Goal: Task Accomplishment & Management: Use online tool/utility

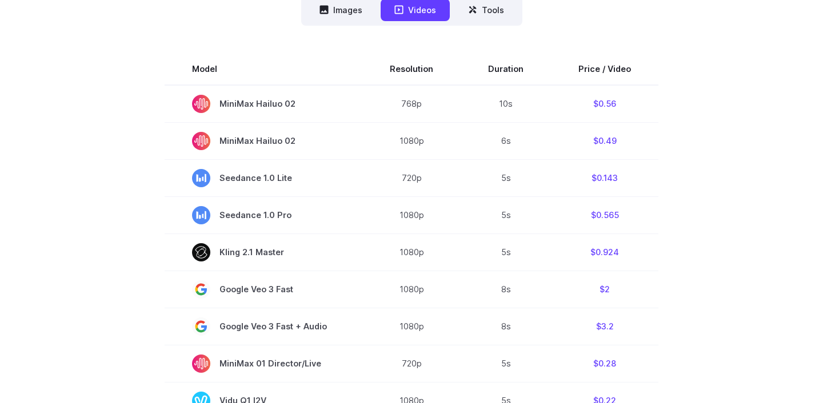
scroll to position [307, 0]
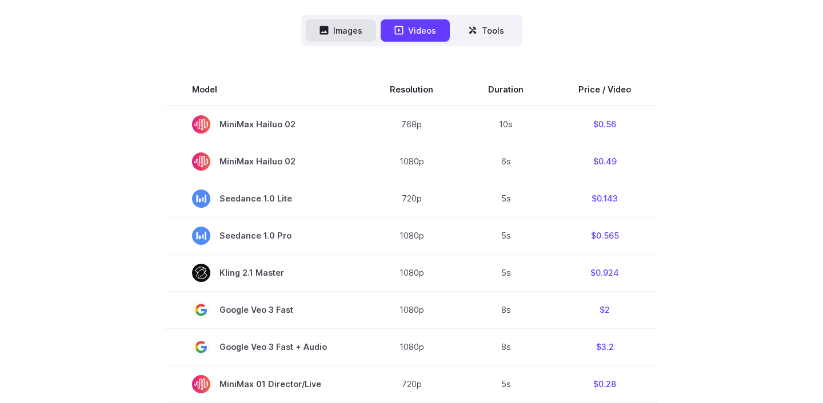
click at [361, 41] on button "Images" at bounding box center [341, 30] width 70 height 22
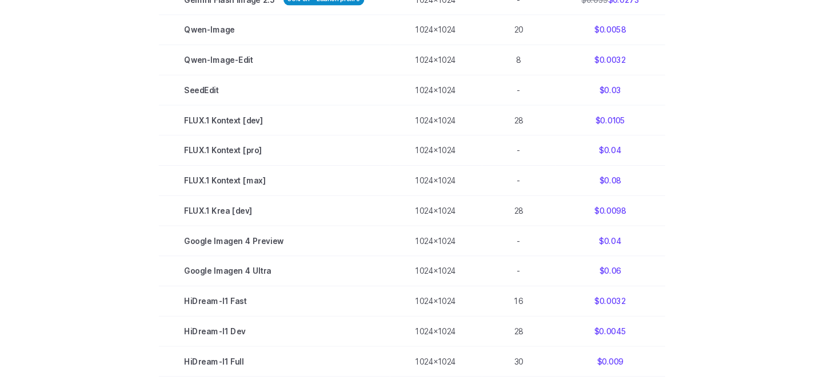
scroll to position [494, 0]
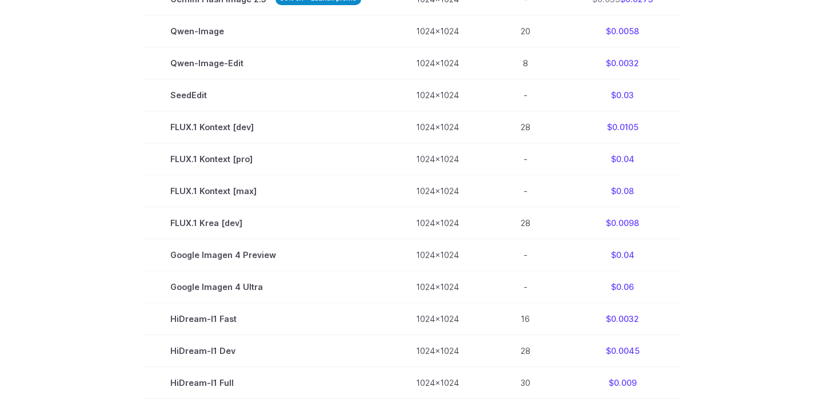
click at [137, 126] on section "Model Size Steps Price / Image FLUX.1 [schnell] 1024x1024 4 $0.0013 FLUX.1 [dev…" at bounding box center [411, 207] width 795 height 640
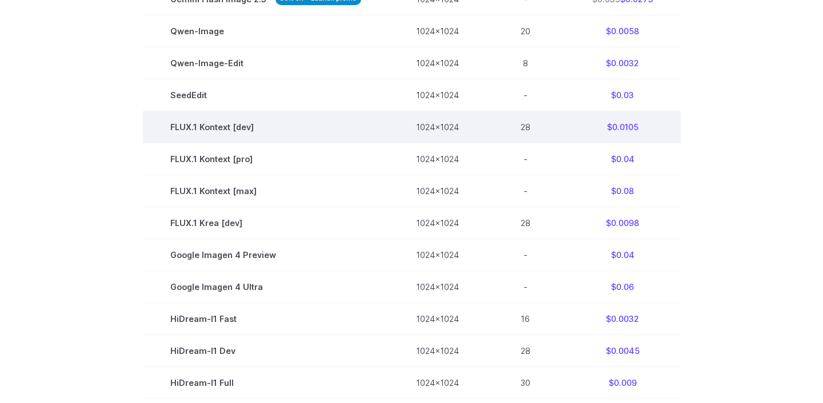
click at [145, 125] on td "FLUX.1 Kontext [dev]" at bounding box center [266, 127] width 246 height 32
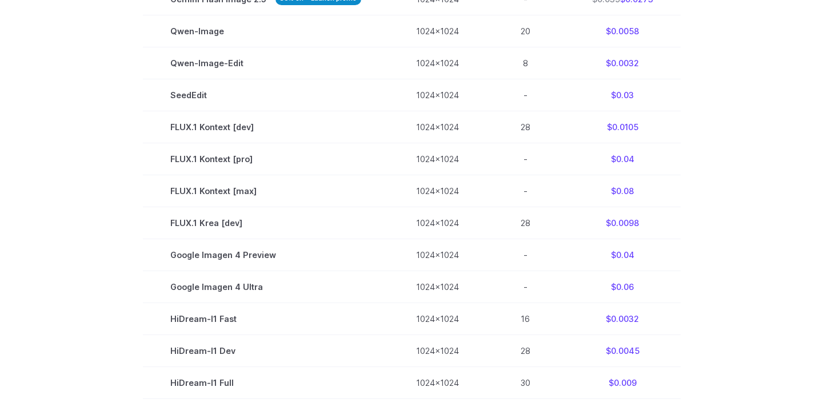
click at [115, 116] on section "Model Size Steps Price / Image FLUX.1 [schnell] 1024x1024 4 $0.0013 FLUX.1 [dev…" at bounding box center [411, 207] width 795 height 640
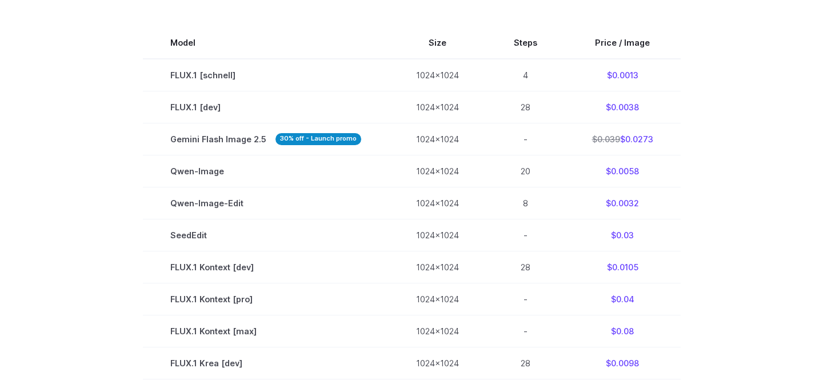
scroll to position [358, 0]
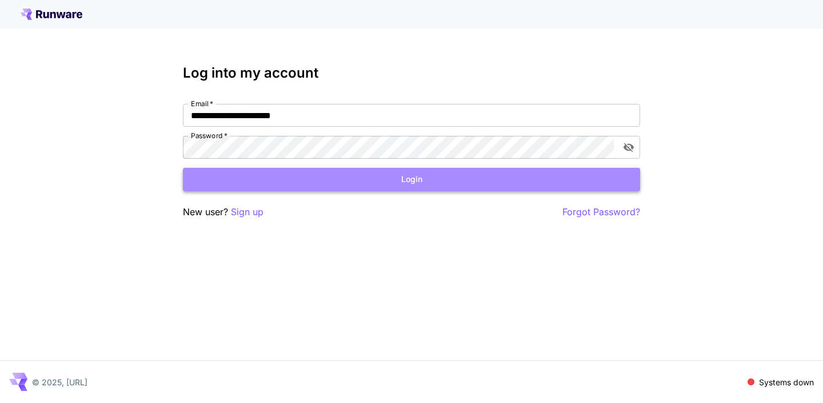
click at [319, 181] on button "Login" at bounding box center [411, 179] width 457 height 23
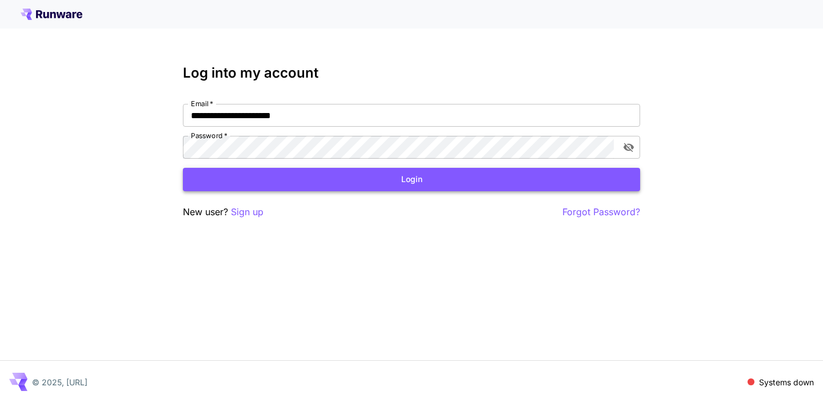
click at [381, 182] on button "Login" at bounding box center [411, 179] width 457 height 23
